Goal: Transaction & Acquisition: Purchase product/service

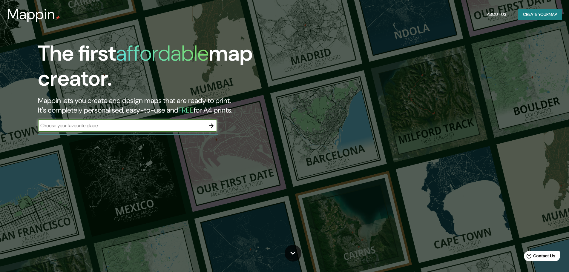
click at [213, 125] on icon "button" at bounding box center [211, 125] width 5 height 5
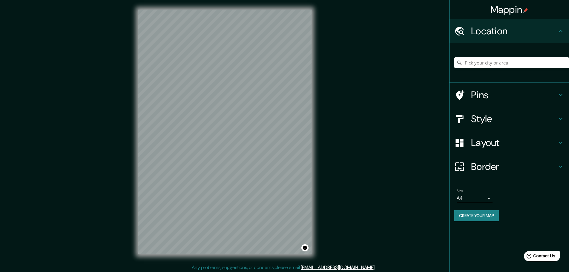
click at [493, 62] on input "Pick your city or area" at bounding box center [511, 62] width 115 height 11
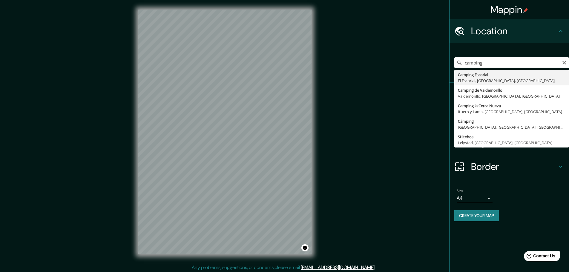
scroll to position [1, 0]
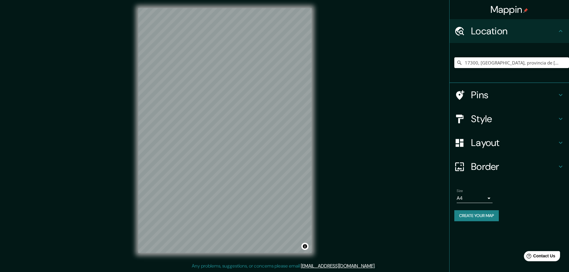
type input "17300, Blanes, provincia de Gerona, España"
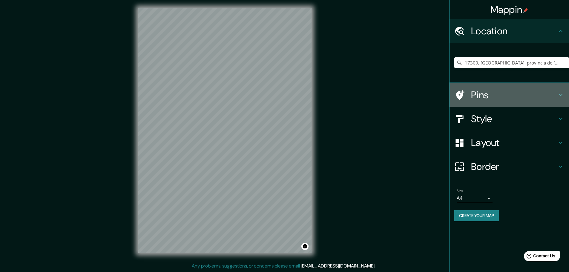
drag, startPoint x: 477, startPoint y: 93, endPoint x: 443, endPoint y: 94, distance: 33.8
click at [477, 93] on h4 "Pins" at bounding box center [514, 95] width 86 height 12
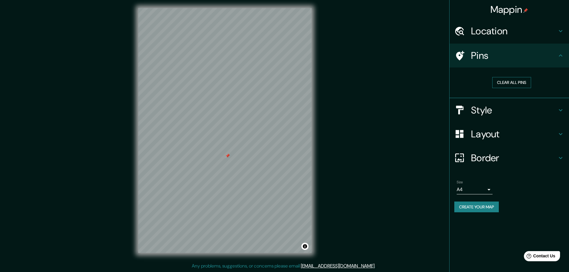
click at [515, 81] on button "Clear all pins" at bounding box center [511, 82] width 39 height 11
click at [502, 79] on button "Clear all pins" at bounding box center [511, 82] width 39 height 11
click at [489, 209] on button "Create your map" at bounding box center [476, 207] width 45 height 11
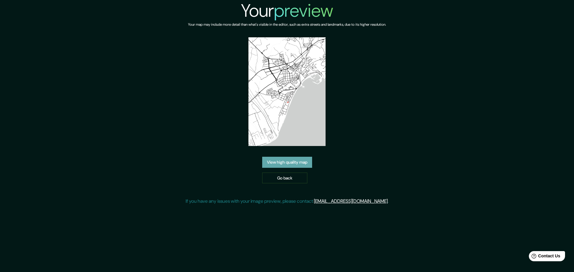
click at [281, 157] on link "View high quality map" at bounding box center [287, 162] width 50 height 11
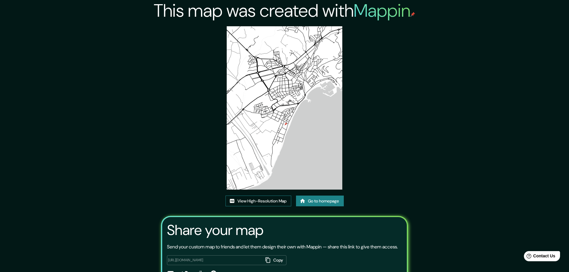
click at [270, 201] on link "View High-Resolution Map" at bounding box center [259, 201] width 66 height 11
